Goal: Task Accomplishment & Management: Complete application form

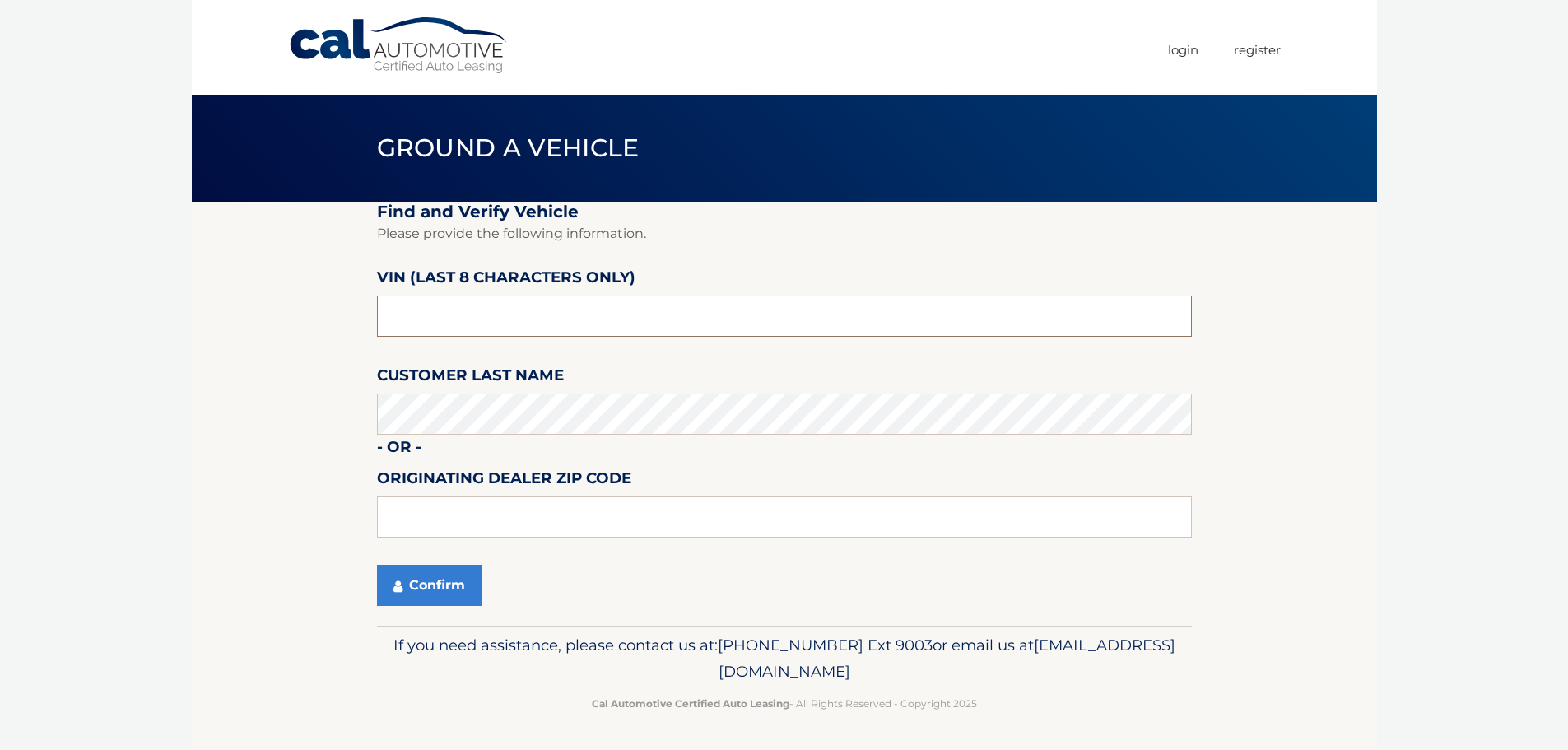
click at [489, 308] on input "text" at bounding box center [784, 315] width 815 height 41
type input "S*******"
paste input "ND528835"
type input "ND528835"
click at [422, 590] on button "Confirm" at bounding box center [429, 584] width 105 height 41
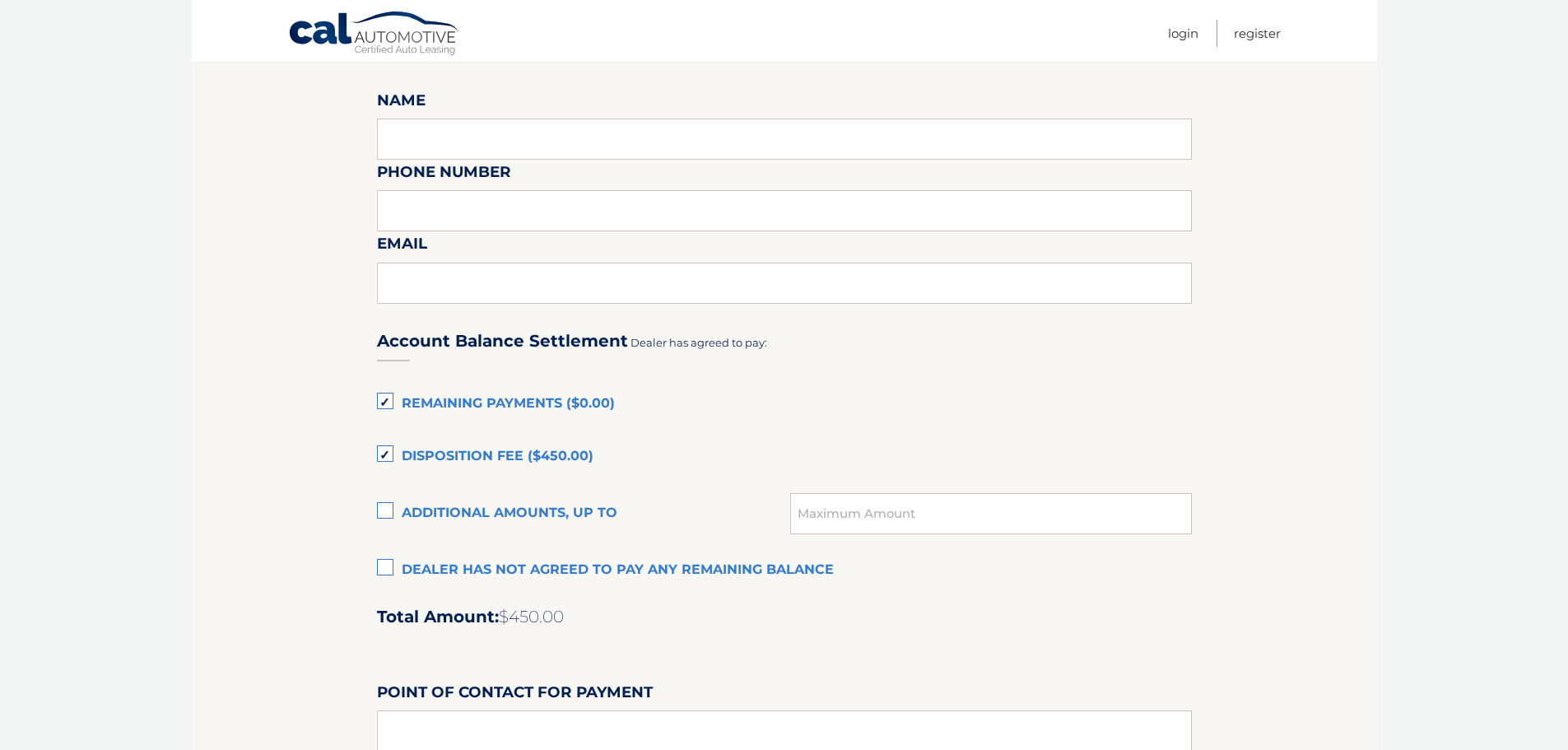
scroll to position [1133, 0]
